Goal: Register for event/course

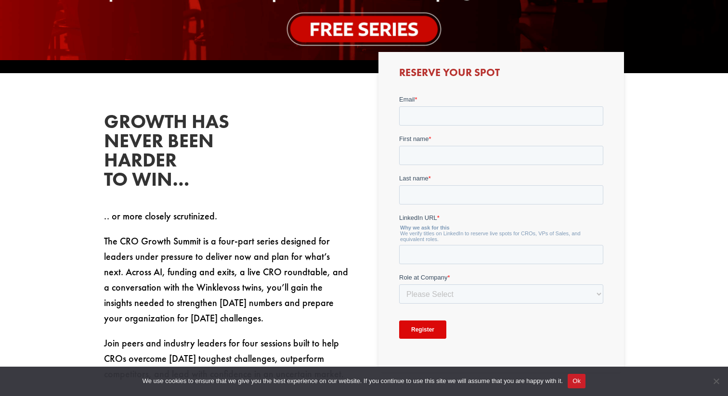
scroll to position [366, 0]
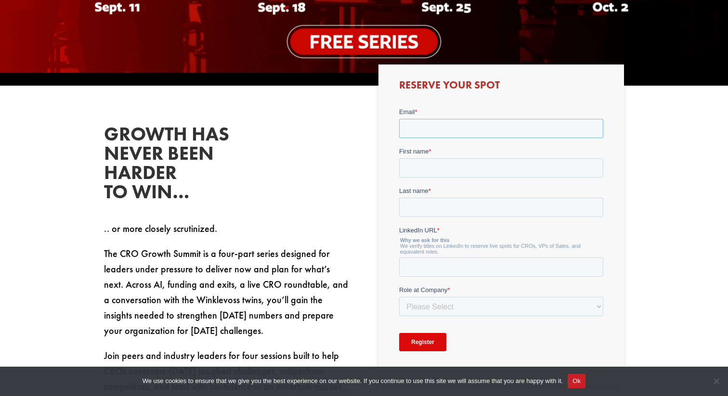
click at [424, 126] on input "Email *" at bounding box center [501, 128] width 204 height 19
type input "[PERSON_NAME][EMAIL_ADDRESS][DOMAIN_NAME]"
type input "[PERSON_NAME]"
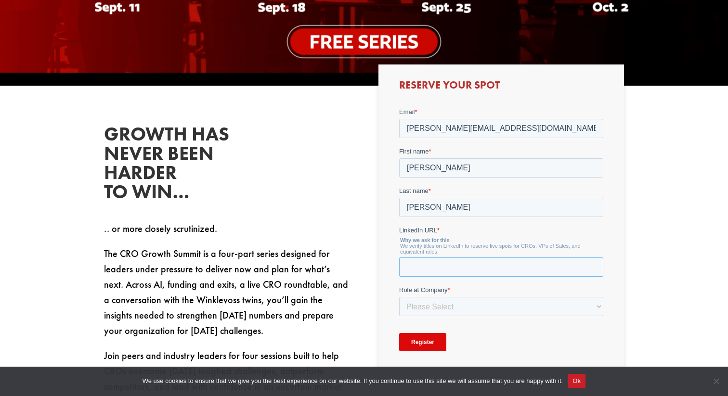
click at [430, 271] on input "LinkedIn URL *" at bounding box center [501, 267] width 204 height 19
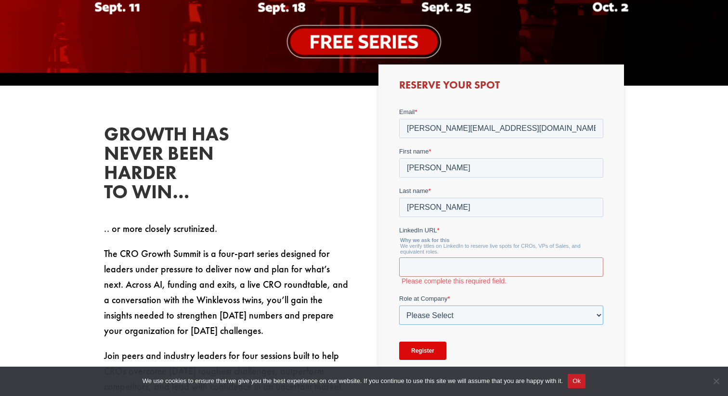
click at [426, 304] on div "Role at Company * Please Select C-Level (CRO, CSO, etc) Senior Leadership (VP o…" at bounding box center [501, 309] width 204 height 31
select select "C-Level (CRO, CSO, etc)"
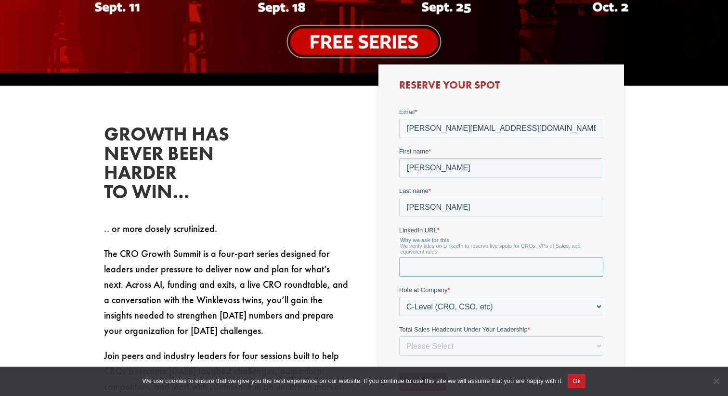
click at [407, 267] on input "LinkedIn URL *" at bounding box center [501, 267] width 204 height 19
paste input "[URL][DOMAIN_NAME]"
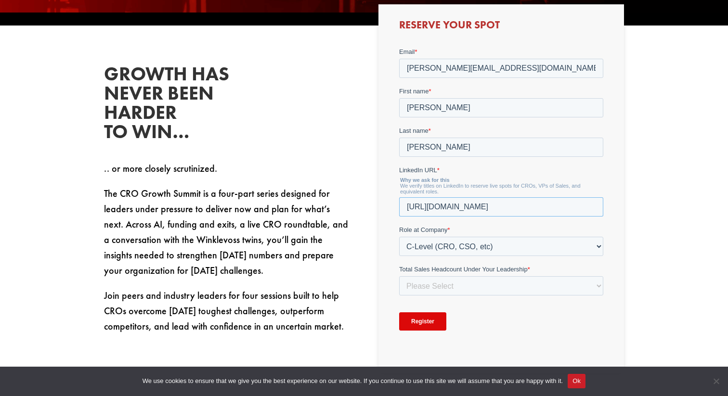
scroll to position [434, 0]
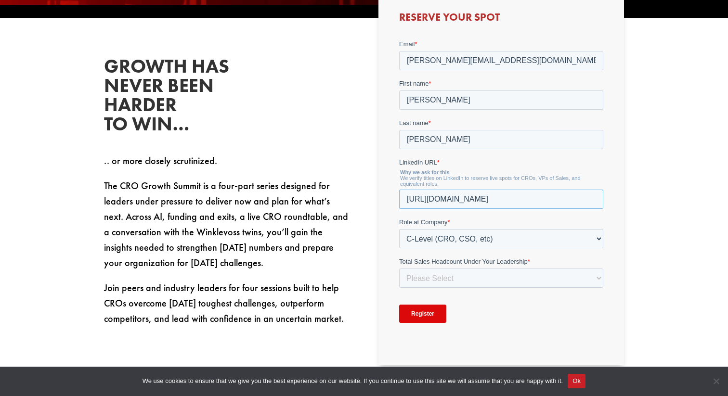
type input "[URL][DOMAIN_NAME]"
click at [420, 315] on input "Register" at bounding box center [422, 314] width 47 height 18
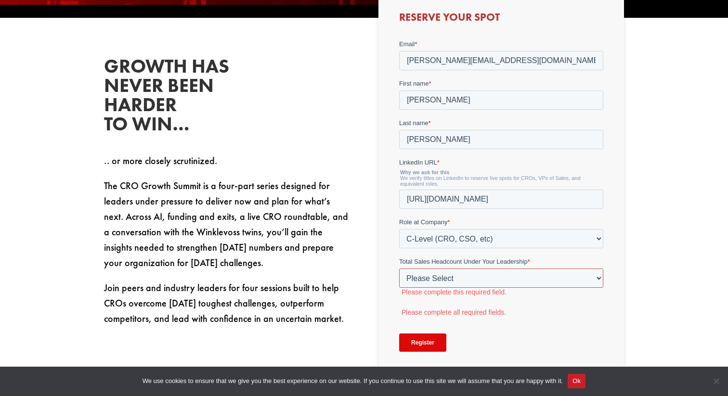
click at [460, 280] on select "Please Select Just Me 1-9 [PHONE_NUMBER] [PHONE_NUMBER]+" at bounding box center [501, 278] width 204 height 19
select select "20-49"
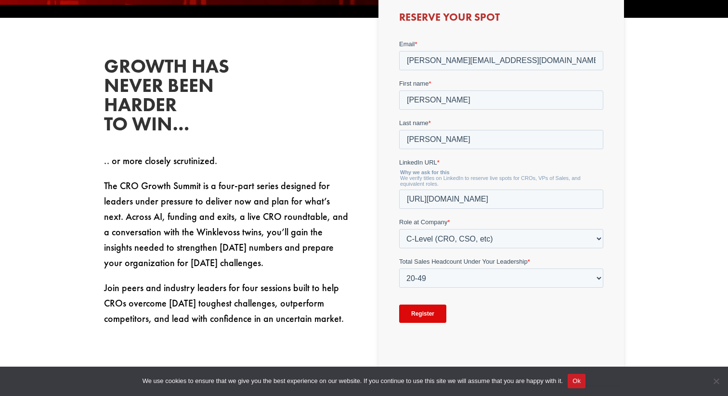
click at [426, 317] on input "Register" at bounding box center [422, 314] width 47 height 18
